Goal: Find specific fact: Find specific fact

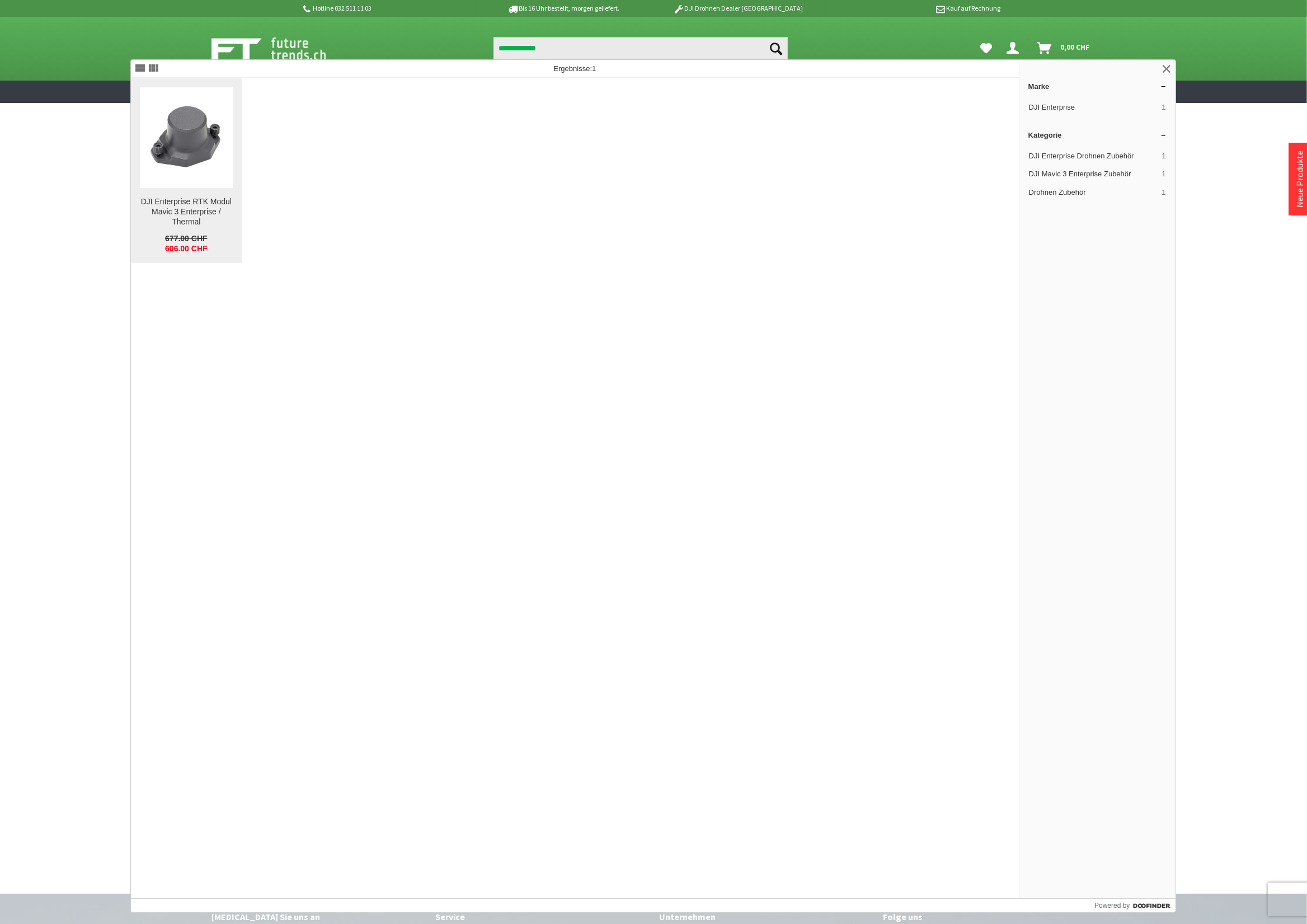
type input "**********"
click at [200, 118] on img at bounding box center [186, 137] width 93 height 70
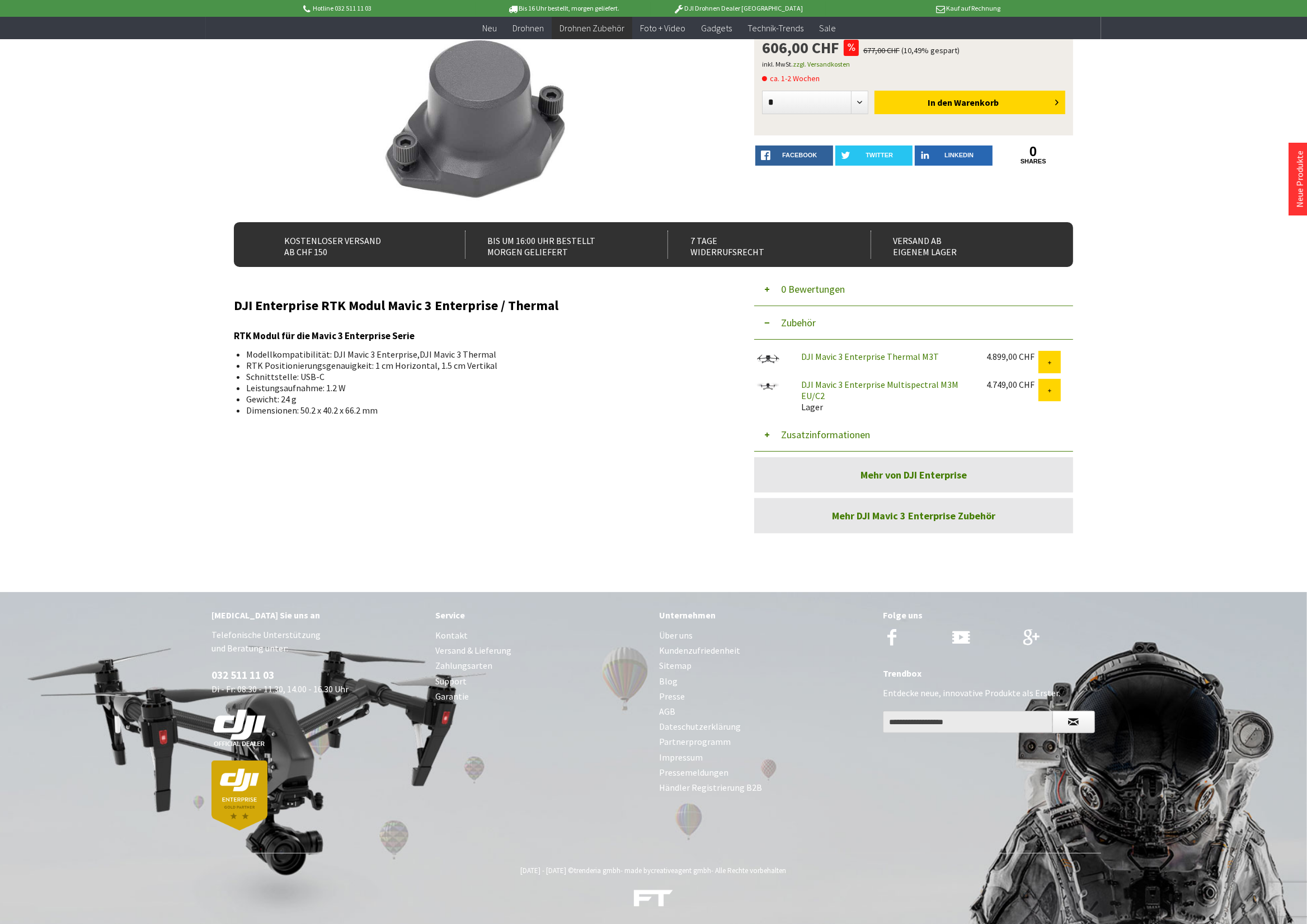
click at [845, 430] on button "Zusatzinformationen" at bounding box center [913, 435] width 319 height 34
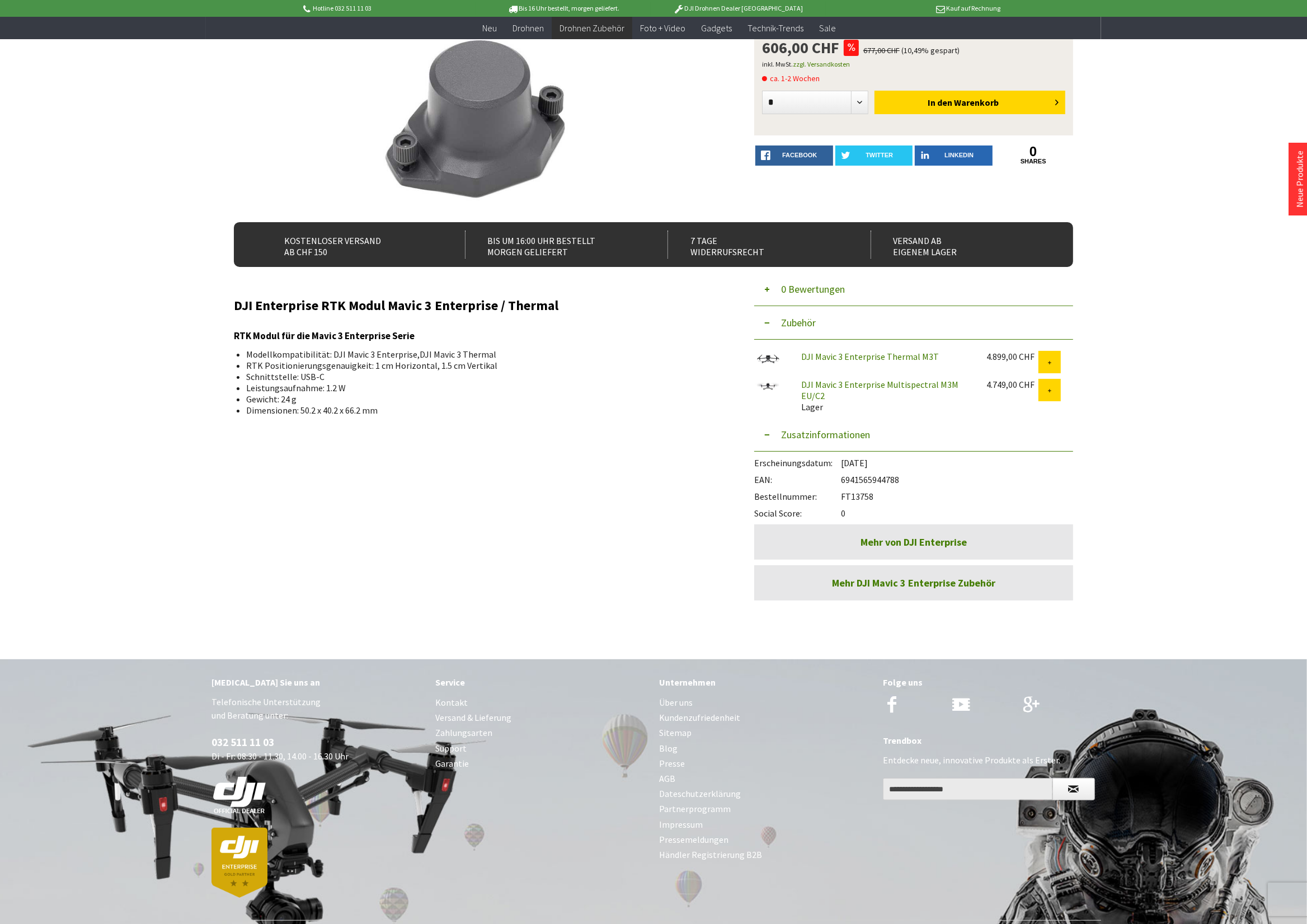
drag, startPoint x: 877, startPoint y: 492, endPoint x: 843, endPoint y: 499, distance: 34.7
click at [843, 499] on div "Bestellnummer: FT13758" at bounding box center [913, 494] width 319 height 17
copy div "FT13758"
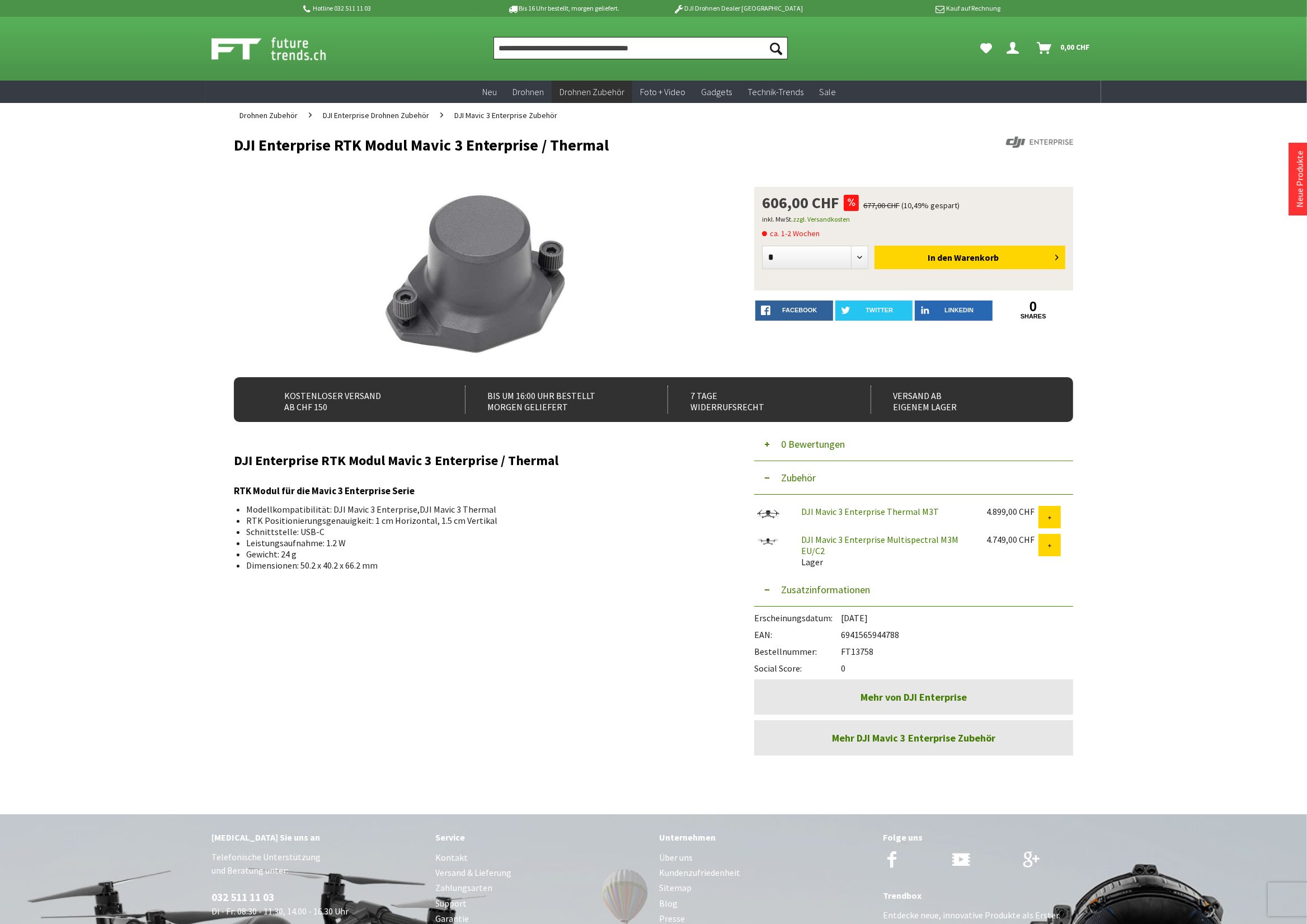
click at [552, 48] on input "Produkt, Marke, Kategorie, EAN, Artikelnummer…" at bounding box center [640, 48] width 294 height 22
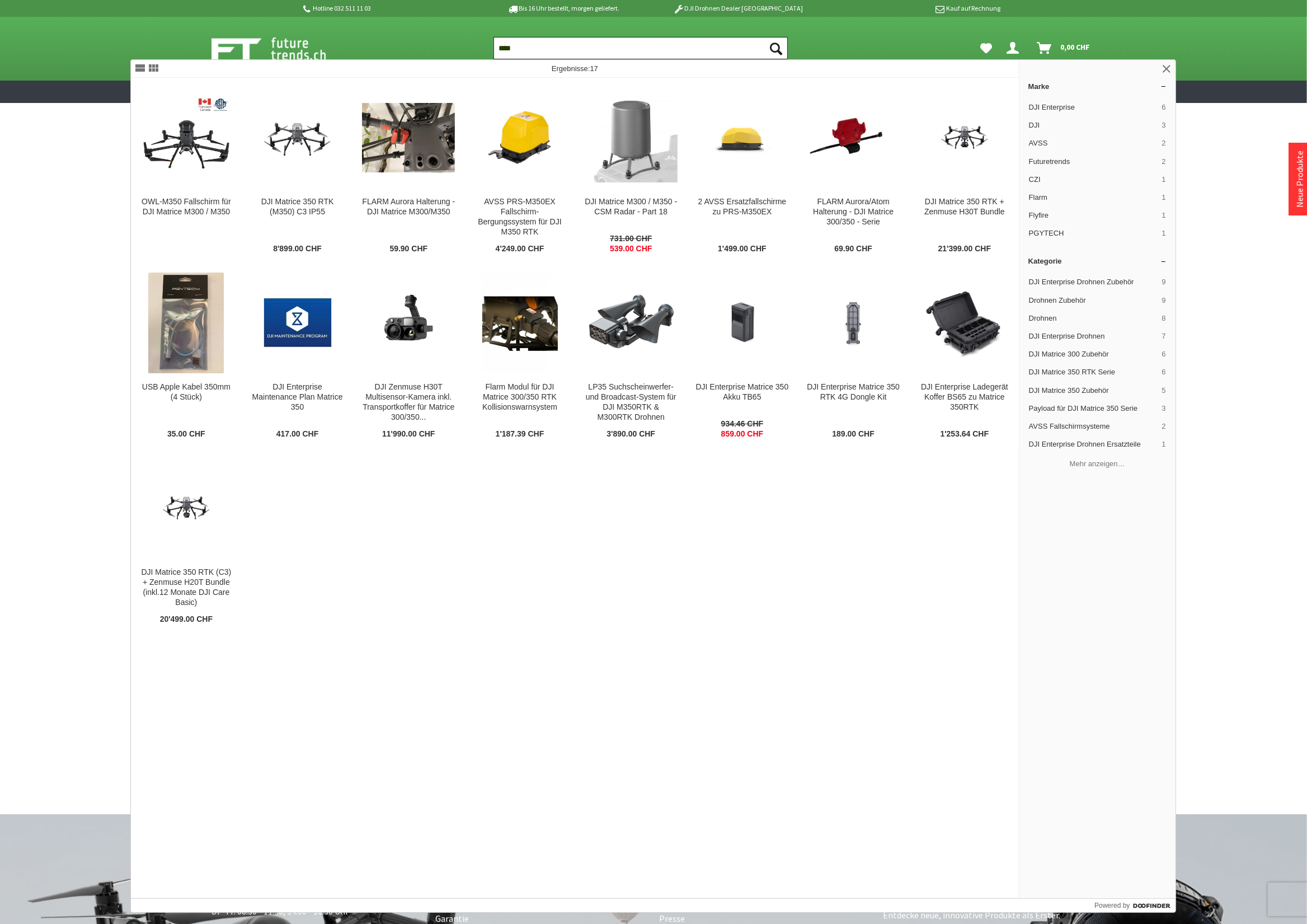
type input "****"
click at [764, 37] on button "Suchen" at bounding box center [776, 48] width 24 height 22
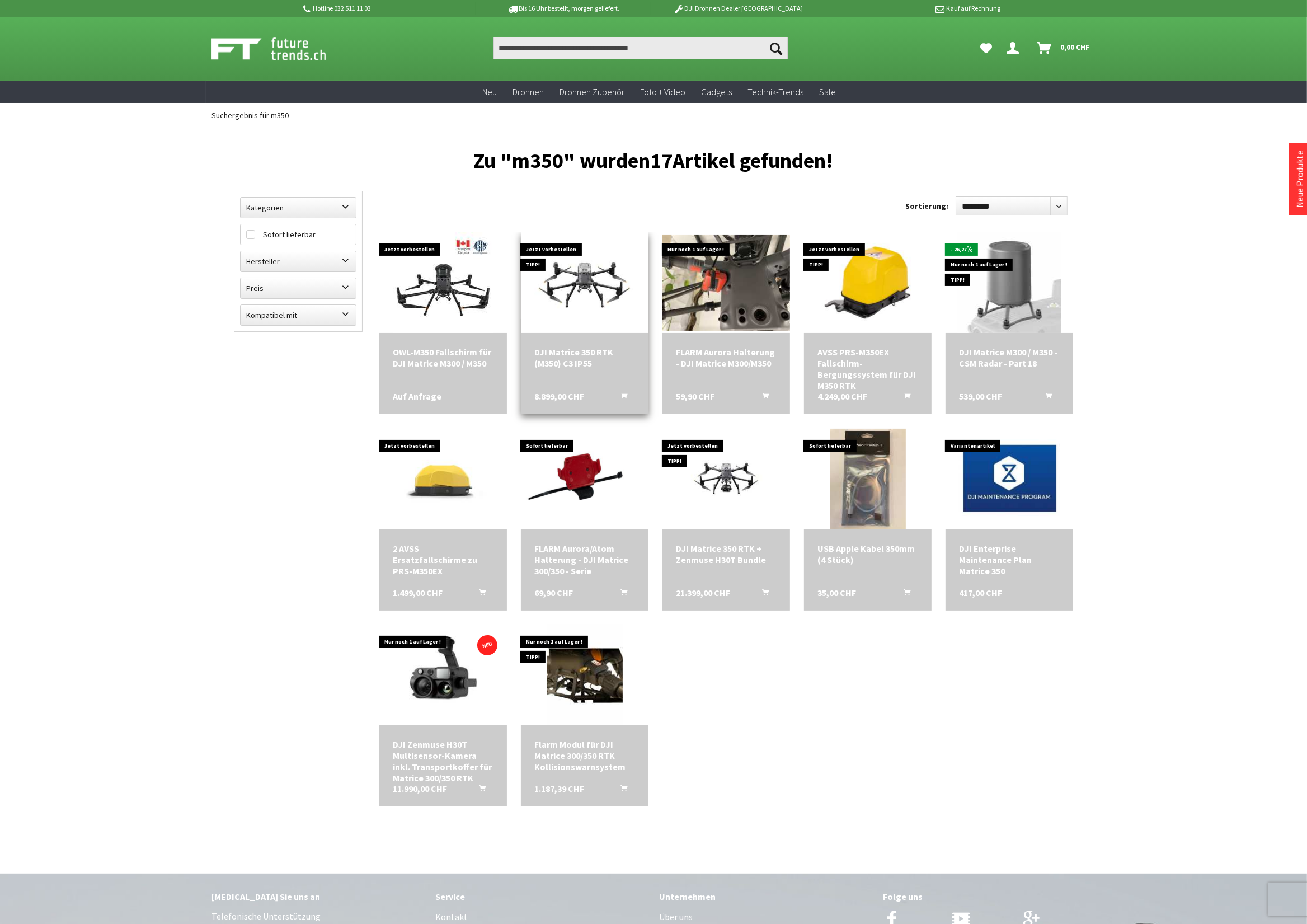
click at [577, 310] on img at bounding box center [585, 282] width 128 height 72
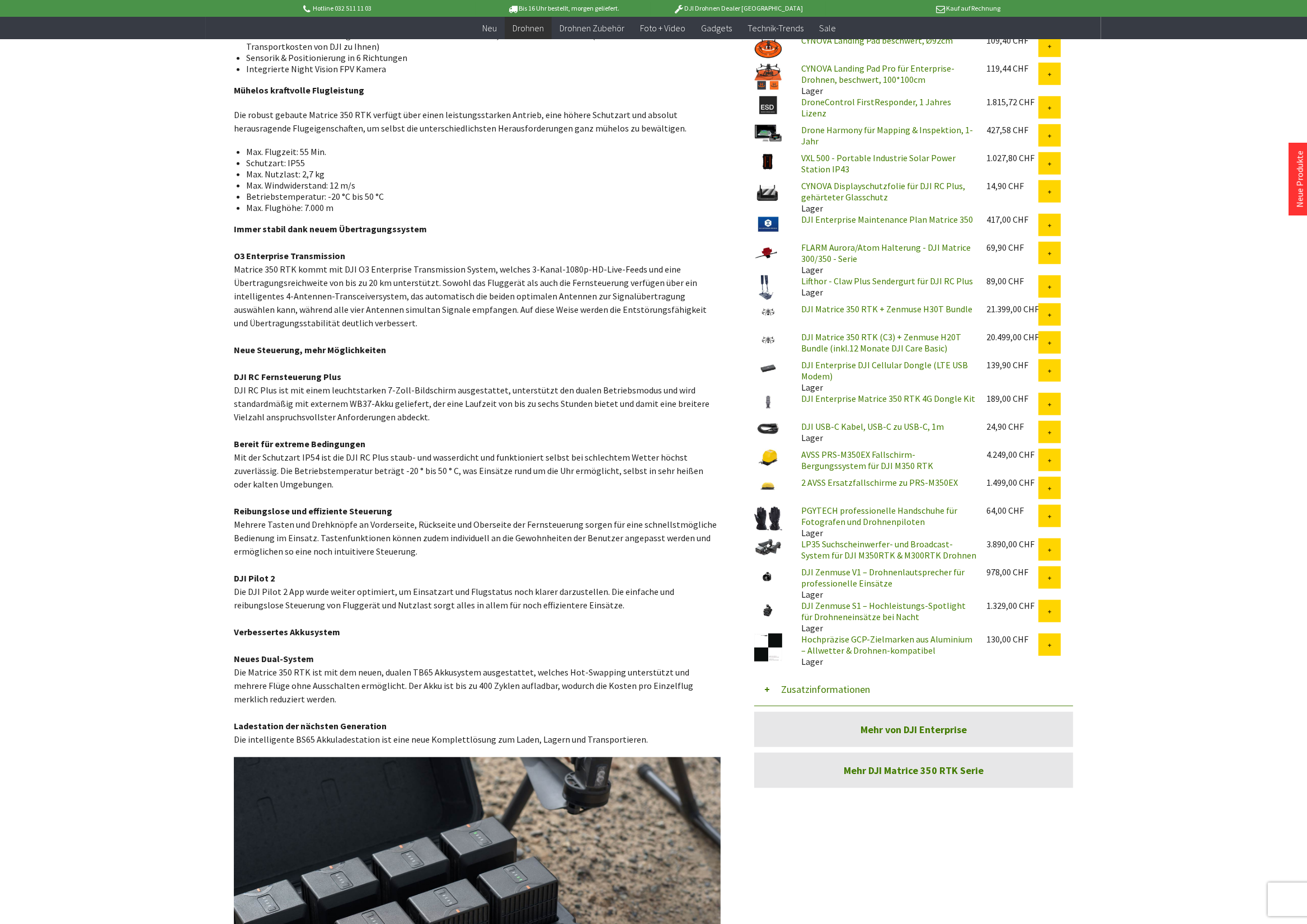
scroll to position [909, 0]
